Goal: Communication & Community: Ask a question

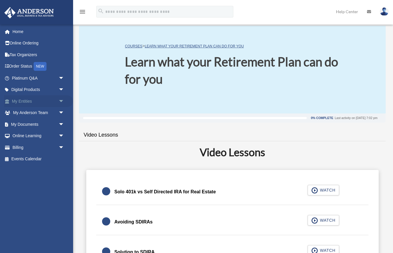
click at [33, 102] on link "My Entities arrow_drop_down" at bounding box center [38, 101] width 69 height 12
click at [63, 102] on span "arrow_drop_down" at bounding box center [64, 101] width 12 height 12
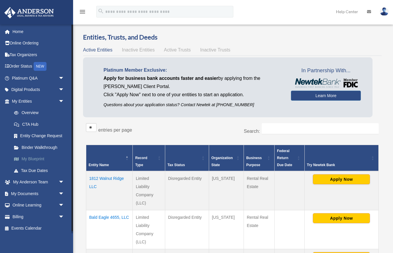
click at [43, 158] on link "My Blueprint" at bounding box center [40, 159] width 65 height 12
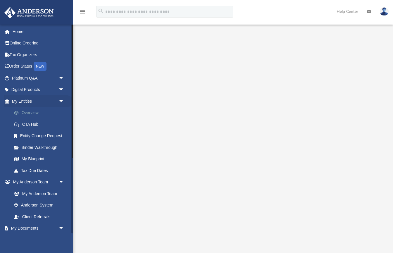
click at [37, 115] on link "Overview" at bounding box center [40, 113] width 65 height 12
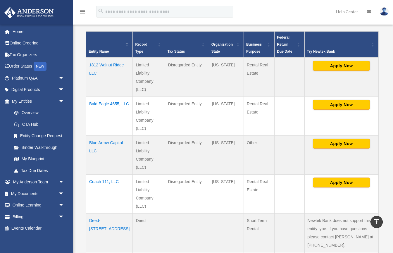
scroll to position [112, 0]
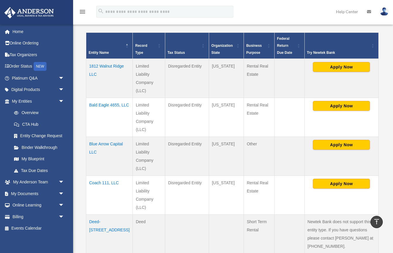
click at [93, 98] on td "Bald Eagle 4655, LLC" at bounding box center [109, 117] width 46 height 39
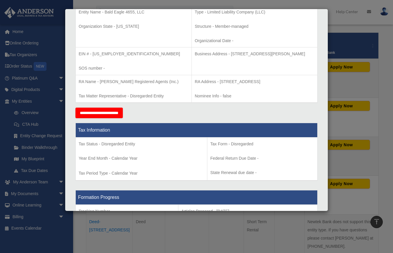
scroll to position [0, 0]
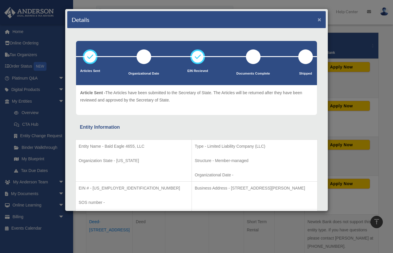
click at [319, 18] on button "×" at bounding box center [320, 19] width 4 height 6
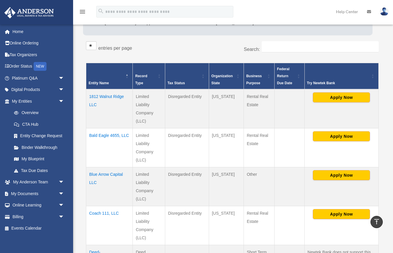
scroll to position [77, 0]
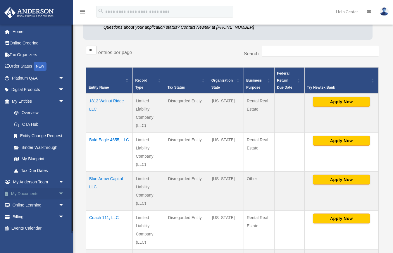
click at [42, 191] on link "My Documents arrow_drop_down" at bounding box center [38, 194] width 69 height 12
click at [61, 190] on span "arrow_drop_down" at bounding box center [64, 194] width 12 height 12
click at [29, 205] on link "Box" at bounding box center [40, 205] width 65 height 12
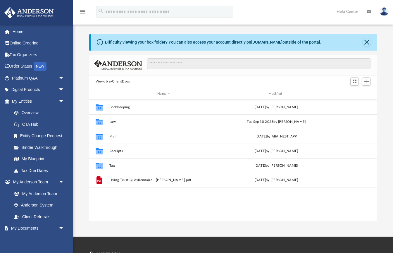
scroll to position [133, 288]
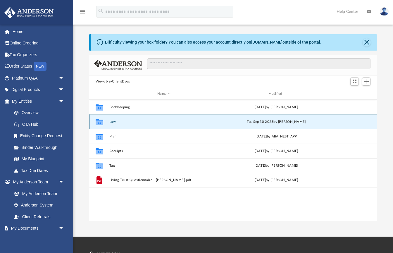
click at [112, 122] on button "Law" at bounding box center [164, 122] width 110 height 4
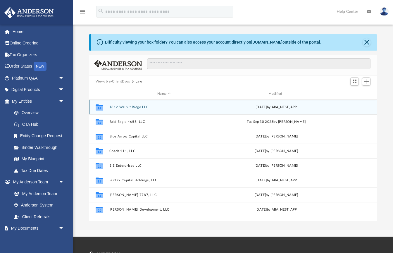
click at [122, 108] on button "1812 Walnut Ridge LLC" at bounding box center [164, 107] width 110 height 4
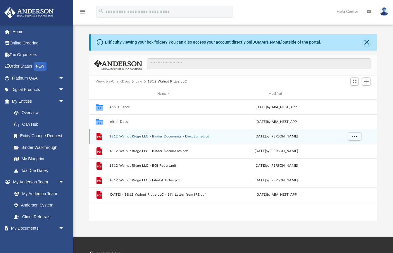
click at [146, 137] on button "1812 Walnut Ridge LLC - Binder Documents - DocuSigned.pdf" at bounding box center [164, 136] width 110 height 4
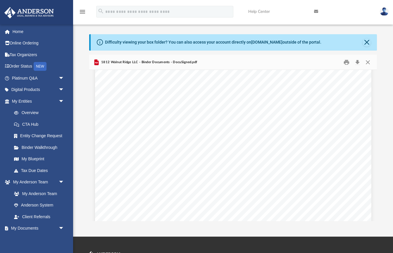
scroll to position [1174, 0]
click at [365, 41] on button "Close" at bounding box center [367, 42] width 8 height 8
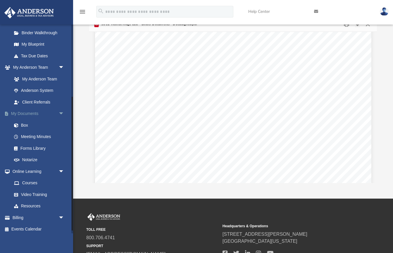
scroll to position [113, 0]
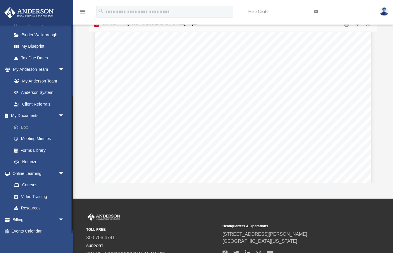
click at [30, 125] on link "Box" at bounding box center [40, 127] width 65 height 12
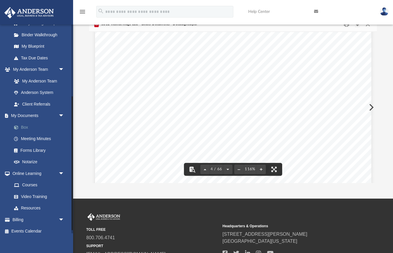
click at [25, 125] on link "Box" at bounding box center [40, 127] width 65 height 12
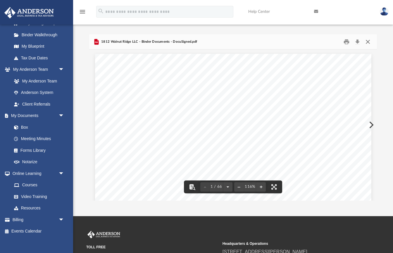
click at [367, 41] on button "Close" at bounding box center [368, 41] width 11 height 9
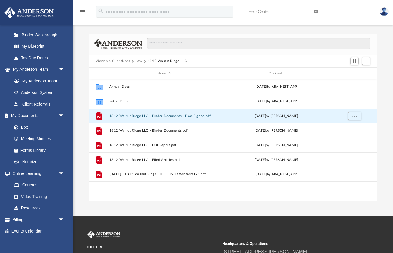
click at [139, 59] on button "Law" at bounding box center [138, 60] width 7 height 5
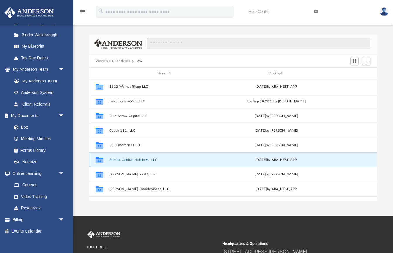
click at [122, 159] on button "Fairfax Capital Holdings, LLC" at bounding box center [164, 160] width 110 height 4
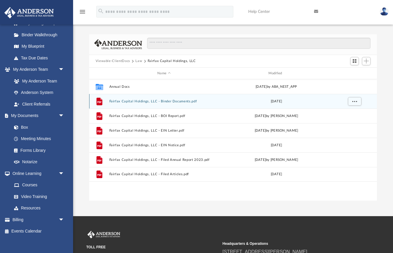
click at [141, 100] on button "Fairfax Capital Holdings, LLC - Binder Documents.pdf" at bounding box center [164, 101] width 110 height 4
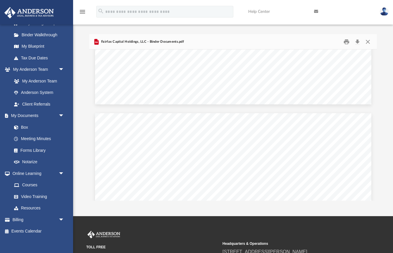
scroll to position [19354, 0]
click at [364, 39] on button "Close" at bounding box center [368, 41] width 11 height 9
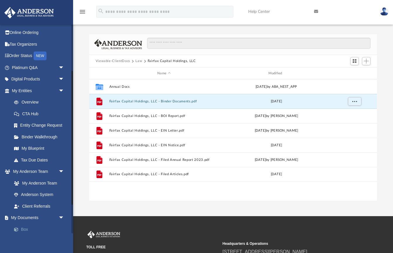
scroll to position [0, 0]
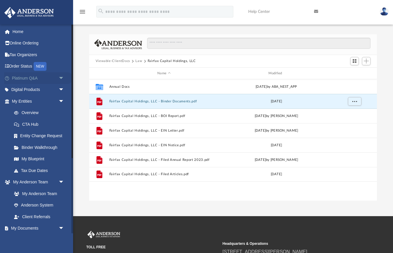
click at [39, 78] on link "Platinum Q&A arrow_drop_down" at bounding box center [38, 78] width 69 height 12
click at [61, 77] on span "arrow_drop_down" at bounding box center [64, 78] width 12 height 12
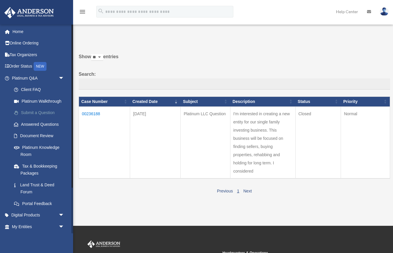
click at [42, 111] on link "Submit a Question" at bounding box center [40, 113] width 65 height 12
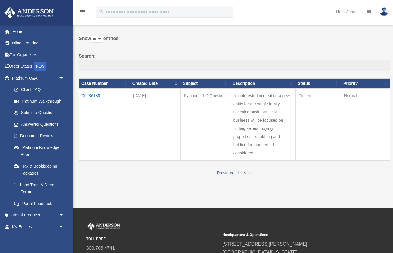
scroll to position [17, 0]
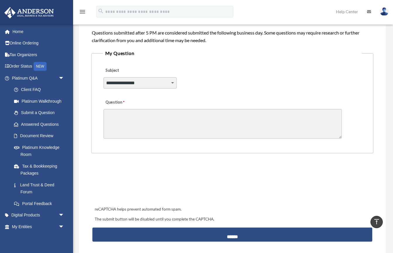
scroll to position [120, 0]
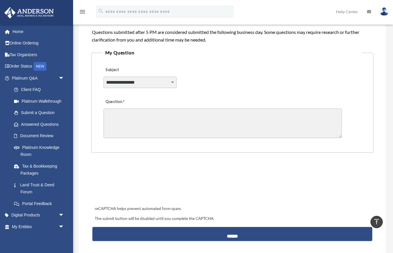
click at [147, 82] on select "**********" at bounding box center [139, 82] width 73 height 11
select select "******"
click at [103, 77] on select "**********" at bounding box center [139, 82] width 73 height 11
click at [159, 116] on textarea "Question" at bounding box center [222, 123] width 238 height 30
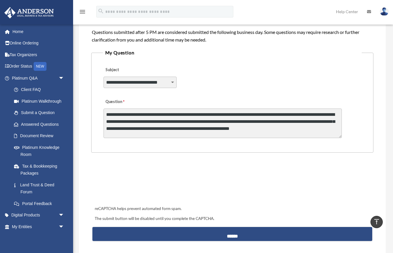
scroll to position [1, 0]
type textarea "**********"
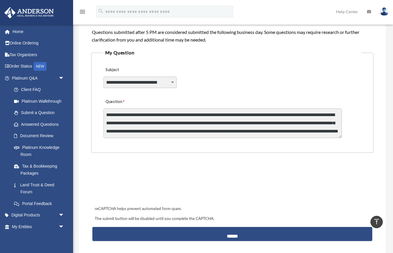
scroll to position [1, 0]
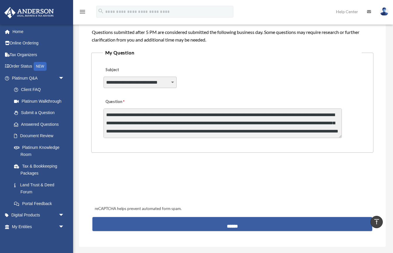
click at [290, 226] on input "******" at bounding box center [232, 224] width 280 height 14
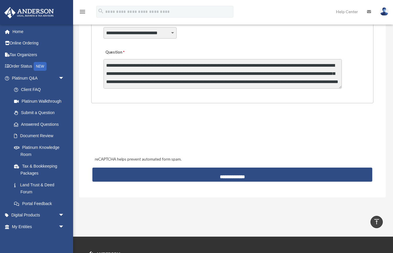
scroll to position [176, 0]
